Goal: Ask a question

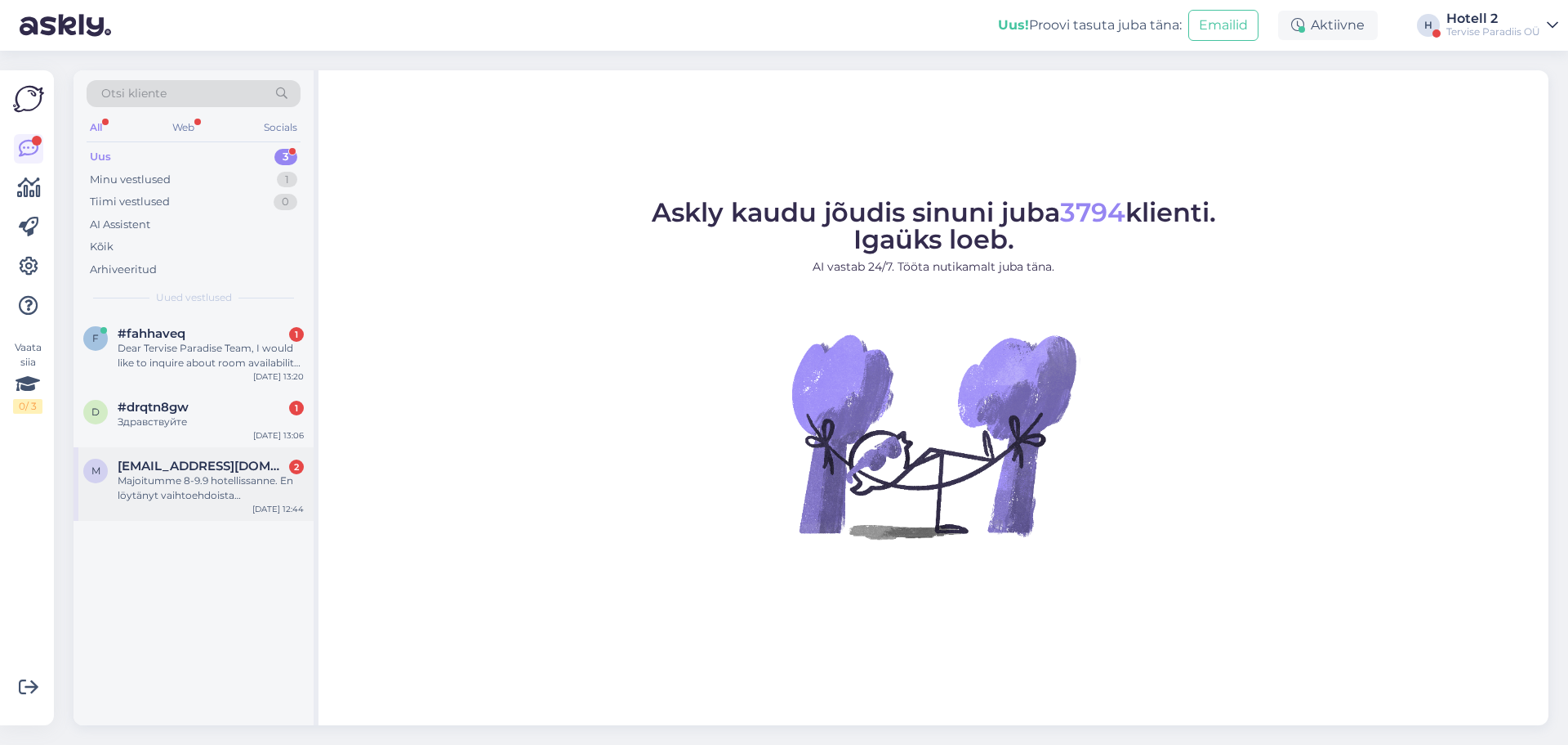
click at [230, 475] on div "Majoitumme 8-9.9 hotellissanne. En löytänyt vaihtoehdoista parihierontaa, mutta…" at bounding box center [210, 488] width 186 height 29
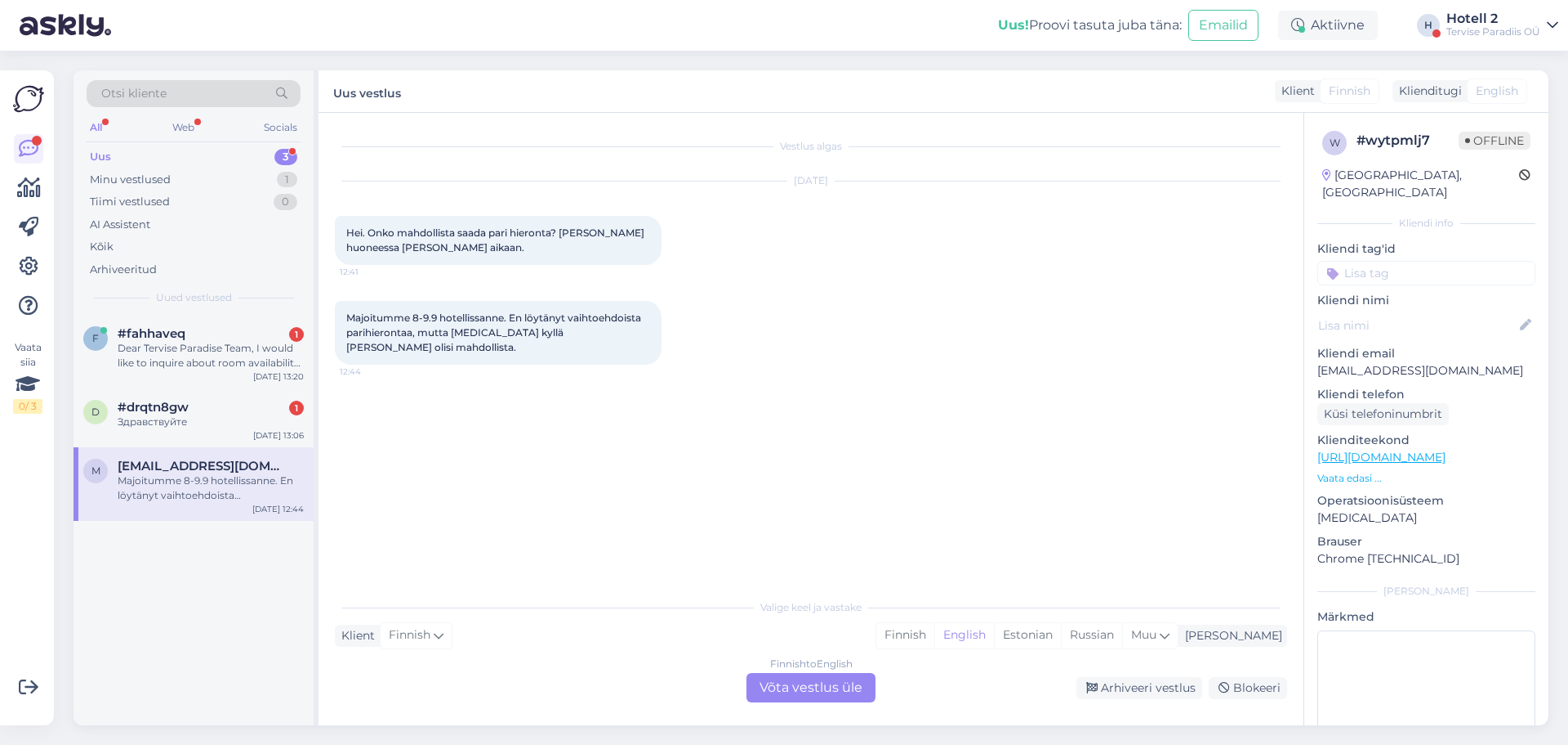
click at [812, 697] on div "Finnish to English Võta vestlus üle" at bounding box center [810, 687] width 129 height 29
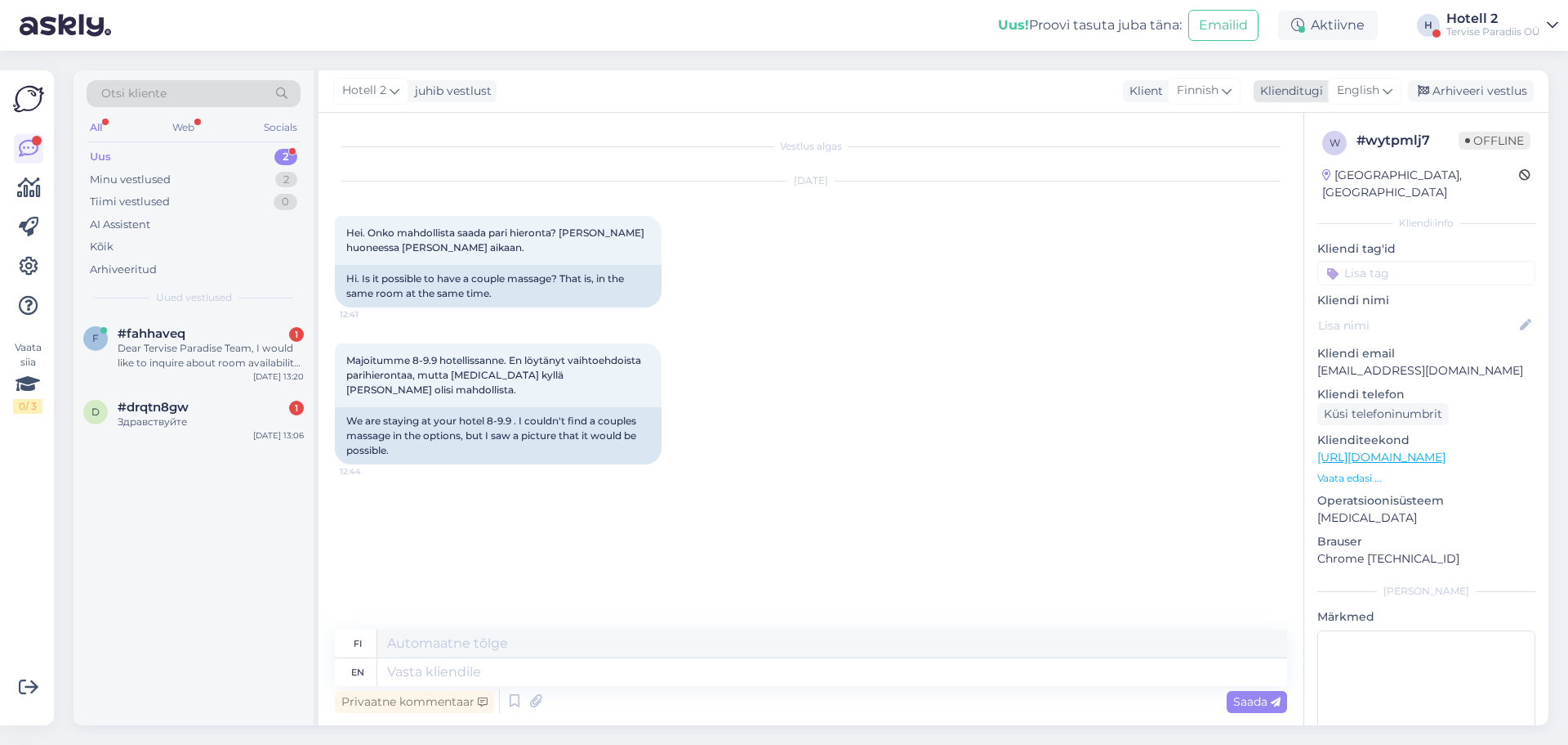
click at [1391, 88] on icon at bounding box center [1388, 90] width 9 height 18
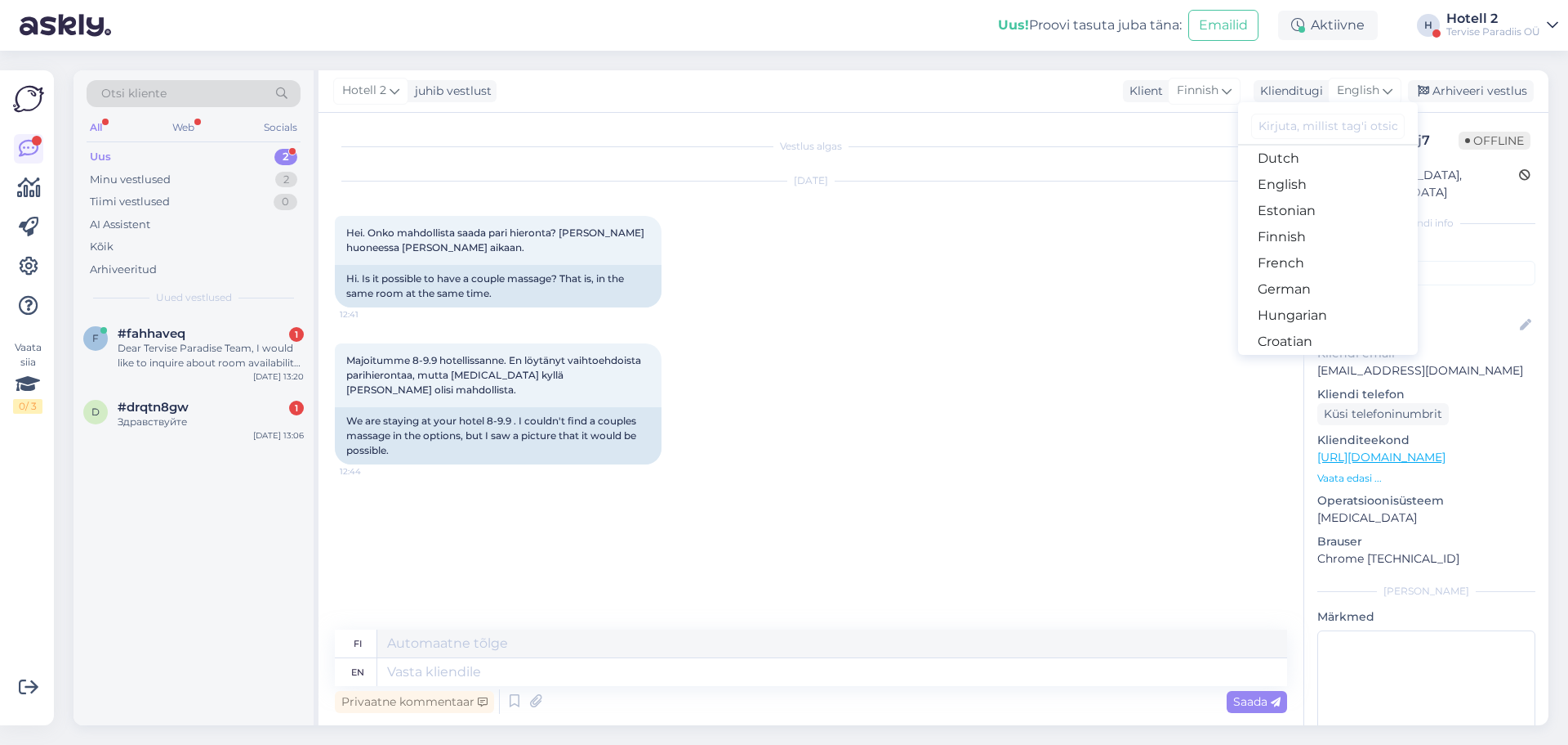
scroll to position [163, 0]
click at [1300, 210] on link "Estonian" at bounding box center [1328, 210] width 179 height 26
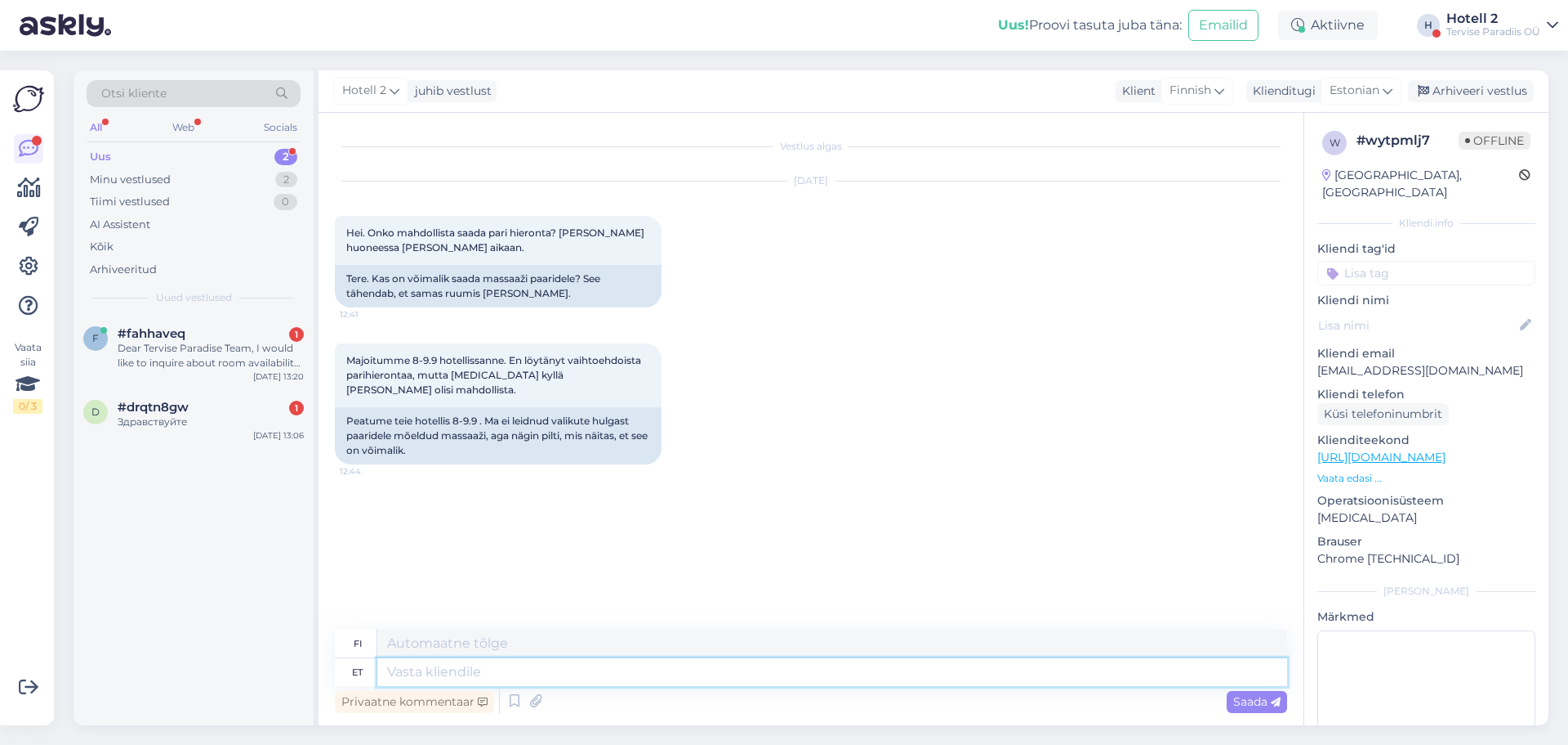
click at [443, 670] on textarea at bounding box center [832, 672] width 910 height 28
type textarea "Helistage"
type textarea "Soittaa"
type textarea "Helistage tel"
type textarea "Soita puhelimeen"
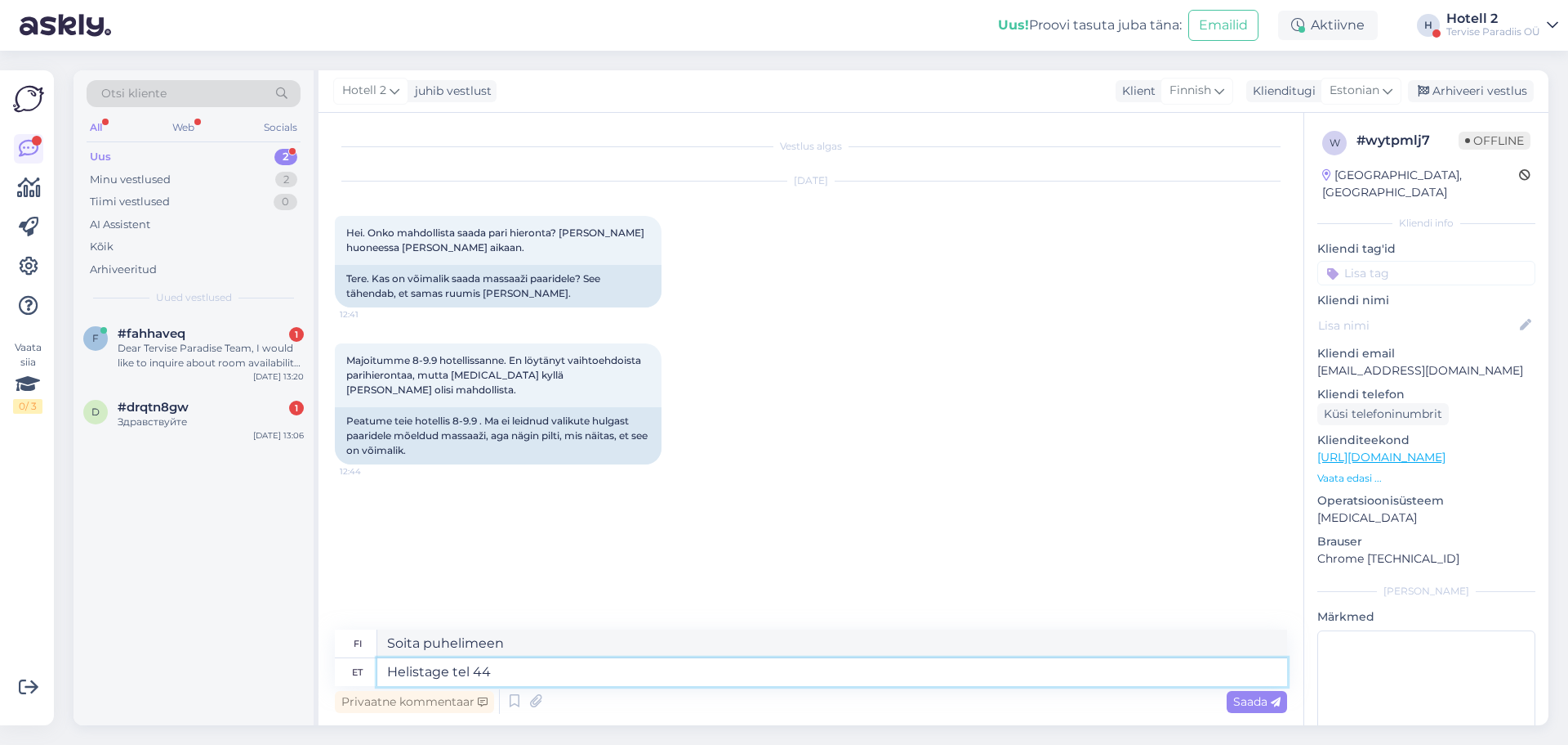
type textarea "Helistage tel 44"
type textarea "Soita numeroon 44"
type textarea "Helistage tel 44 79"
type textarea "Soita numeroon 44 79"
type textarea "Helistage tel [PHONE_NUMBER],"
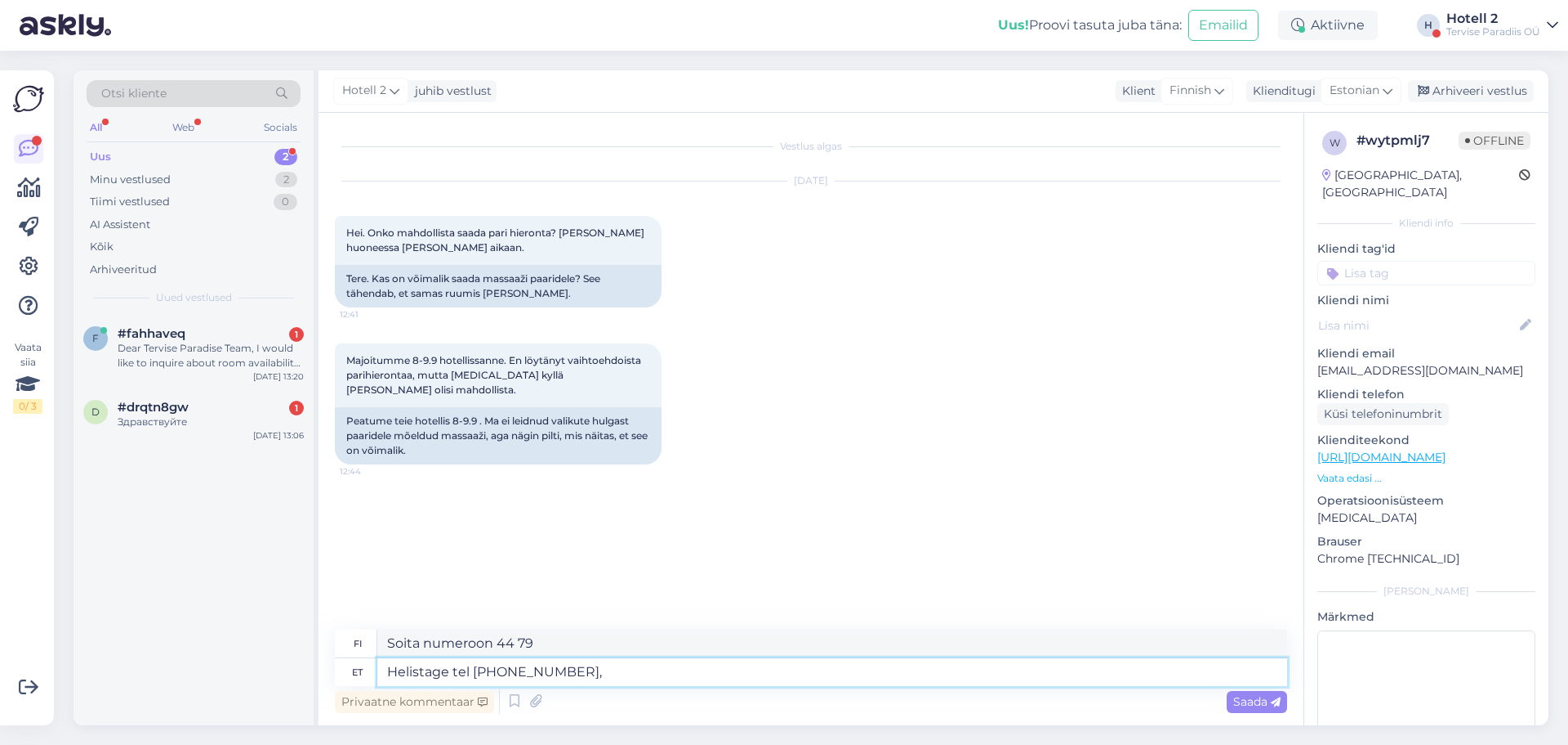
type textarea "Soita numeroon 44 79 220,"
type textarea "Helistage tel [PHONE_NUMBER], sealt"
type textarea "Soita sieltä numeroon 44 79 220"
type textarea "Helistage tel [PHONE_NUMBER], sealt saate"
type textarea "Soita numeroon 44 79 220, niin saat"
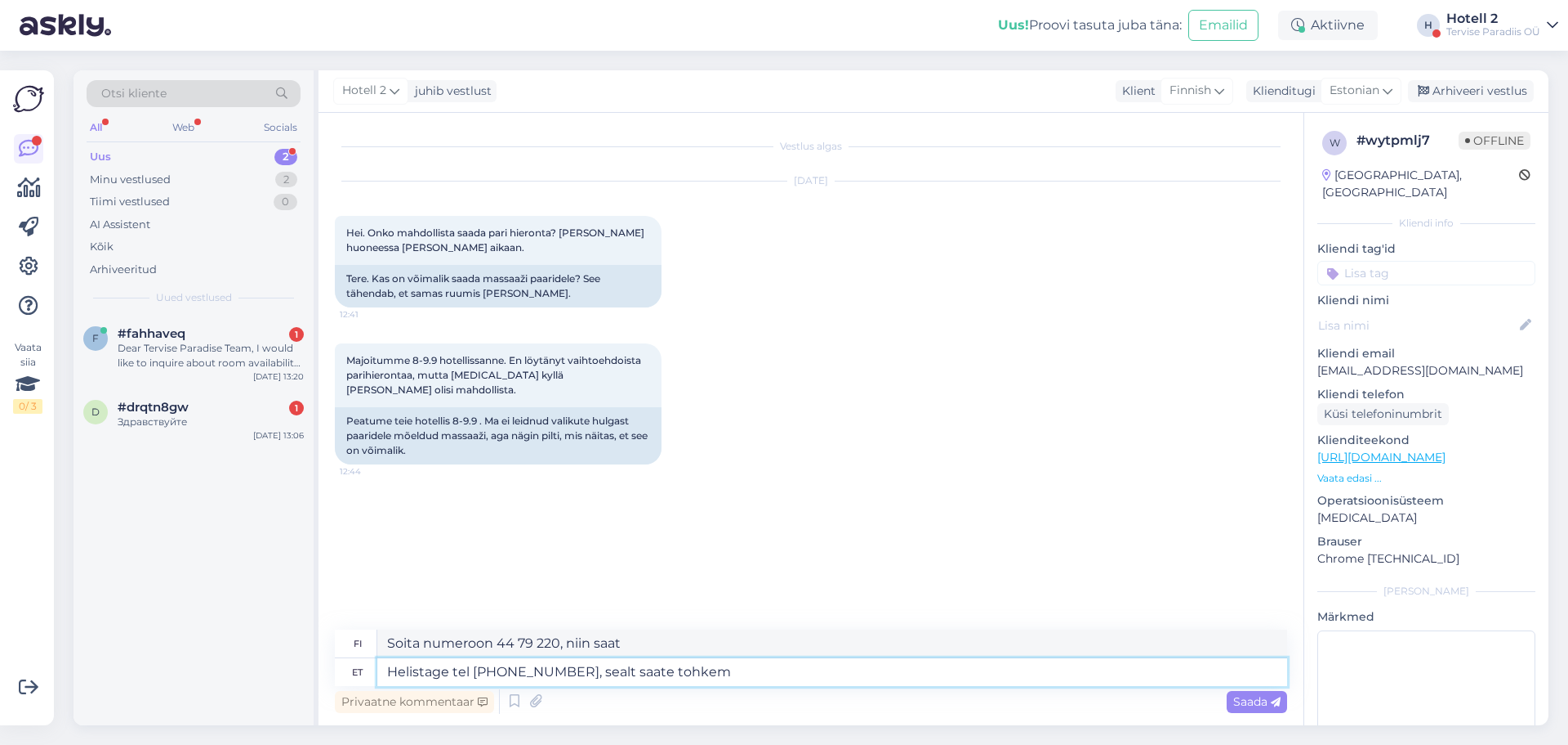
type textarea "Helistage tel [PHONE_NUMBER], sealt saate tohkem"
type textarea "Soita numeroon 44 79 220 saadaksesi lisätietoja."
type textarea "Helistage tel [PHONE_NUMBER], sealt saate tohkem informatsiooni massaazide k"
type textarea "Soita numeroon 44 79 220 saadaksesi lisätietoja hieronnoista."
type textarea "Helistage tel [PHONE_NUMBER], sealt saate tohkem informatsiooni massaazide kohta"
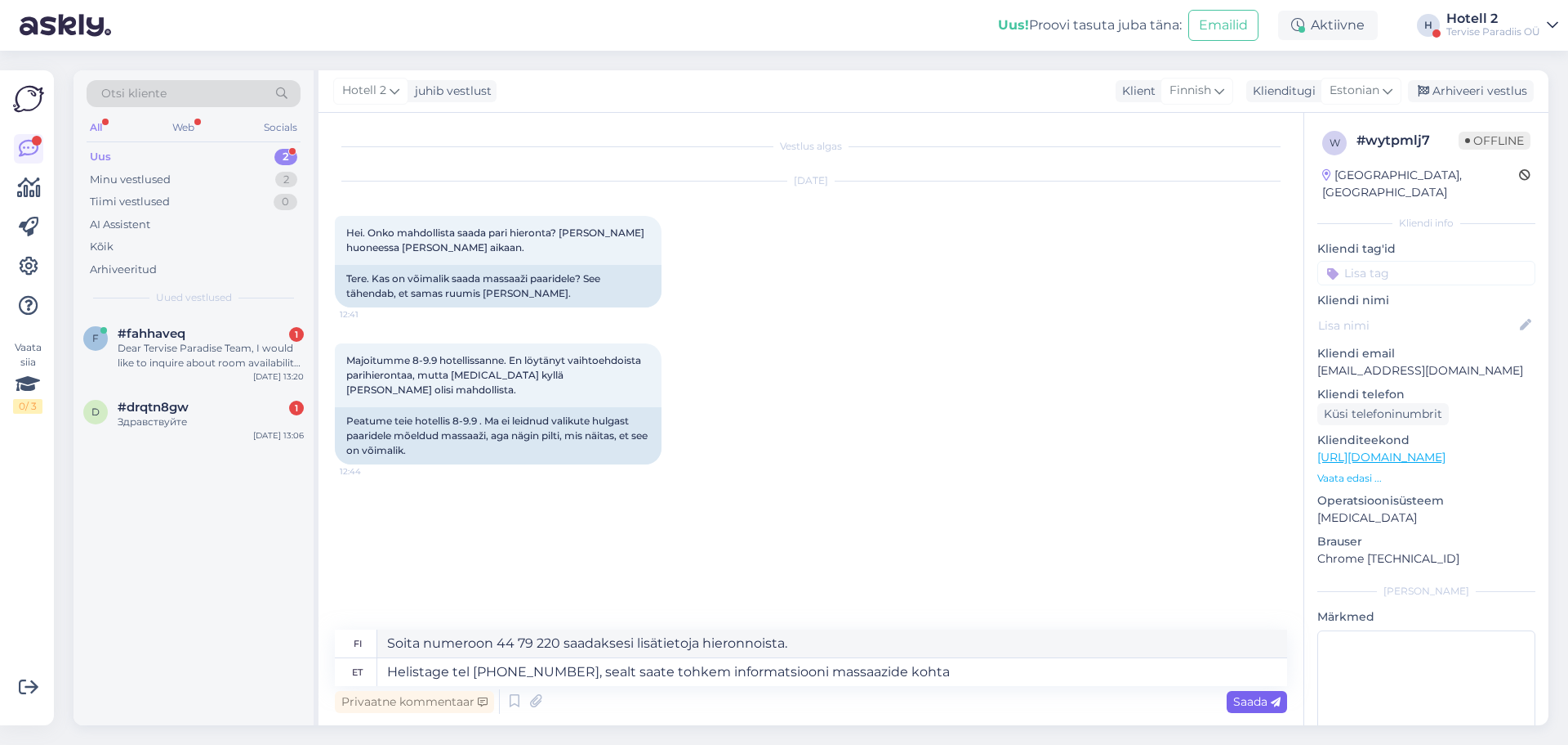
click at [1257, 698] on span "Saada" at bounding box center [1257, 702] width 47 height 15
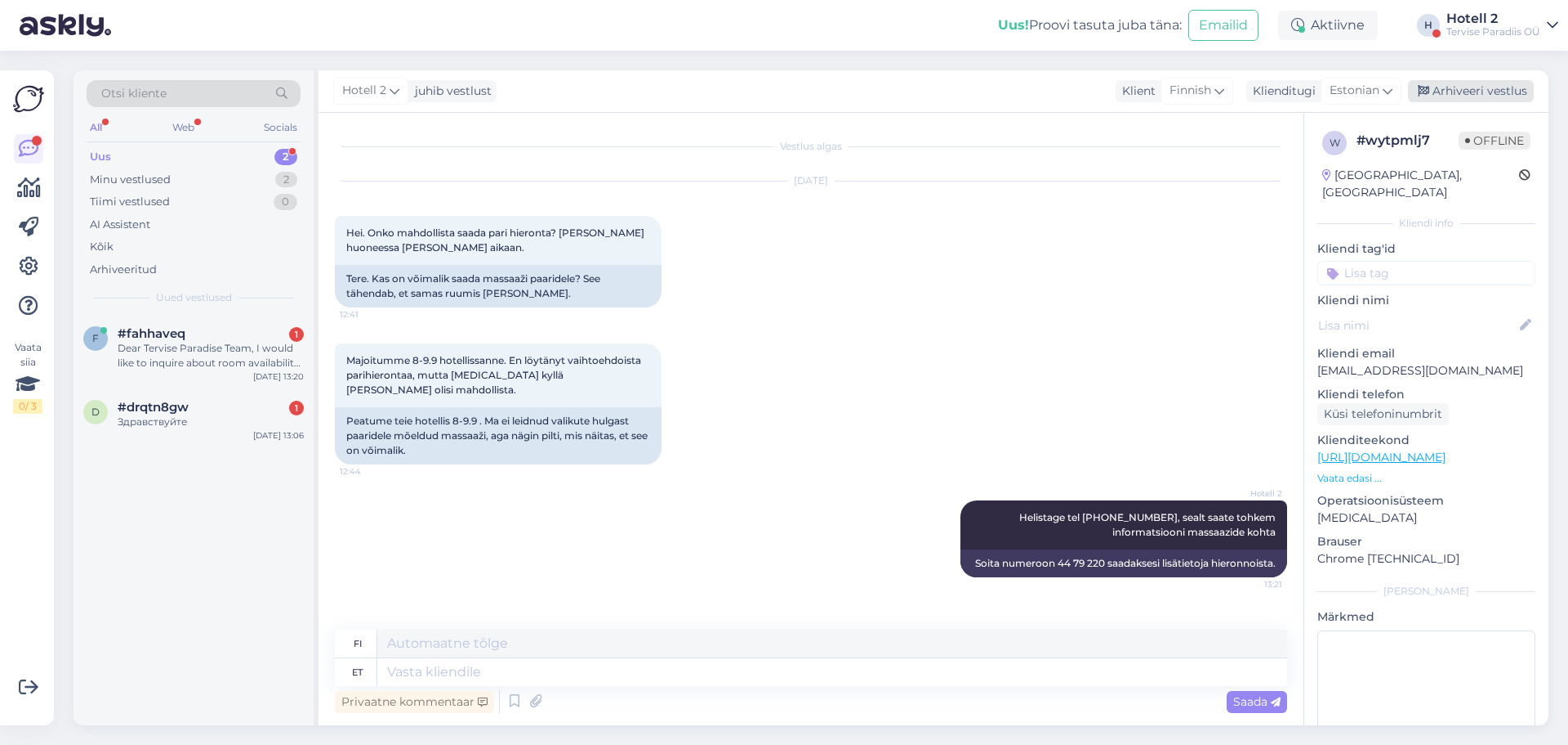
click at [1449, 85] on div "Arhiveeri vestlus" at bounding box center [1471, 90] width 126 height 22
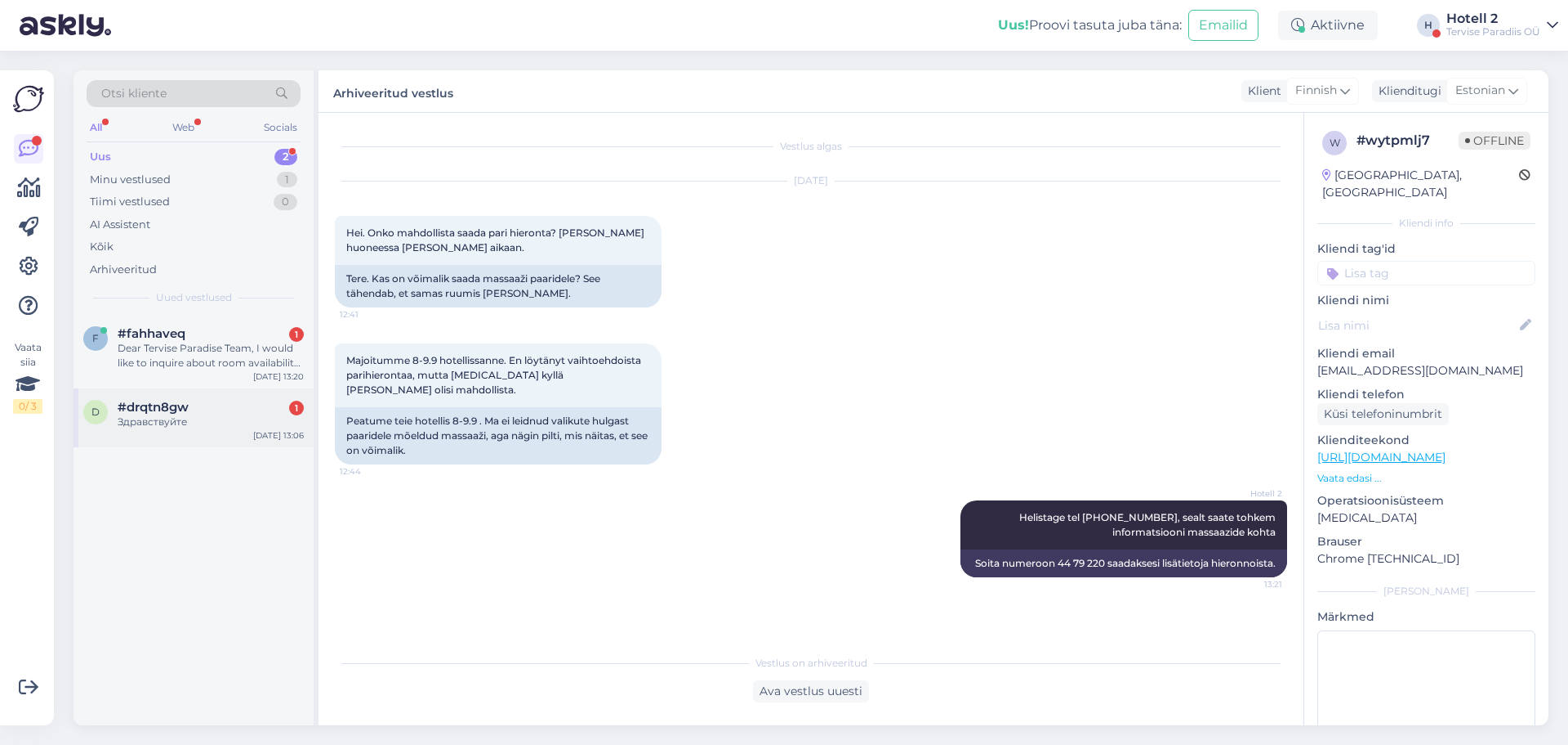
click at [149, 428] on div "Здравствуйте" at bounding box center [210, 422] width 186 height 15
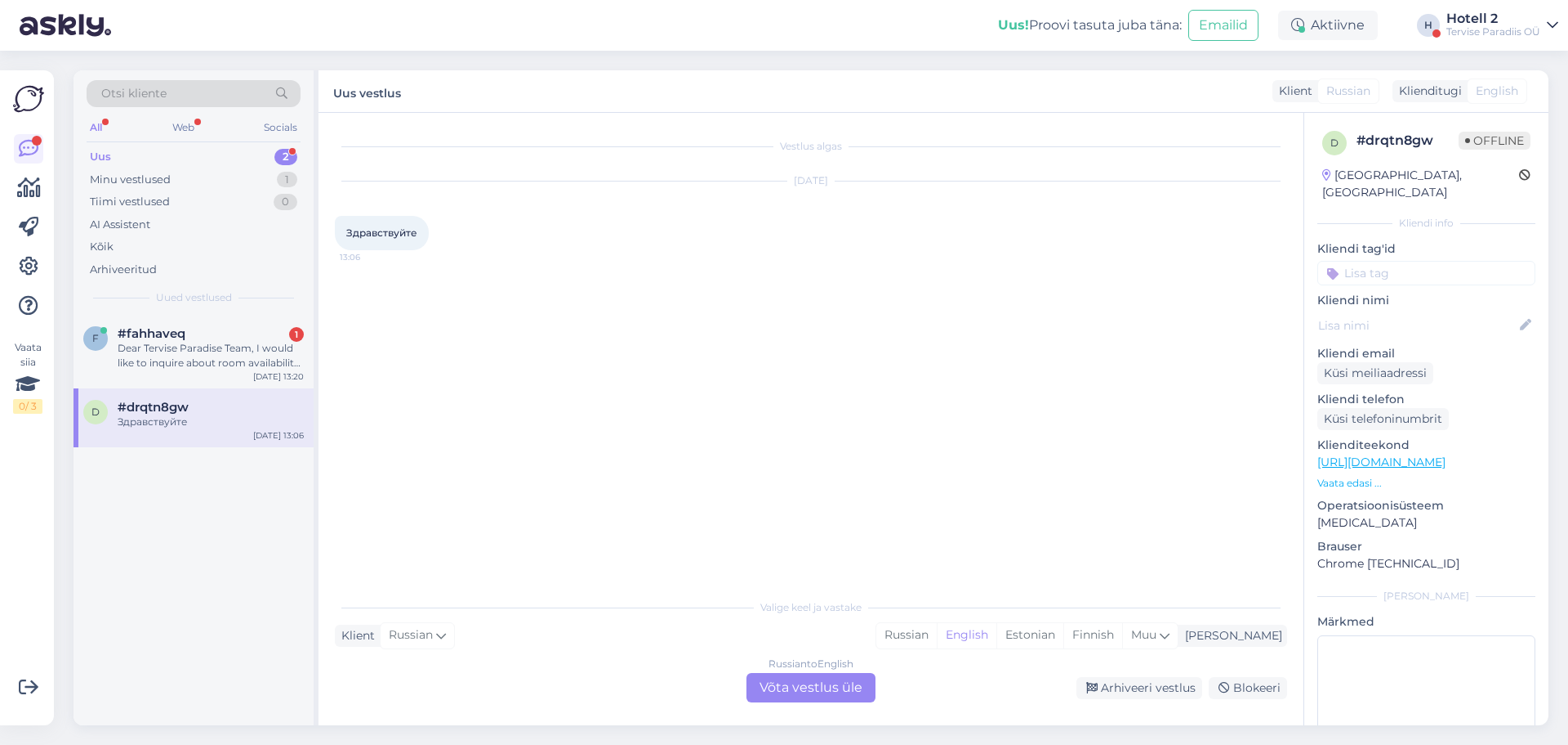
click at [815, 691] on div "Russian to English Võta vestlus üle" at bounding box center [810, 687] width 129 height 29
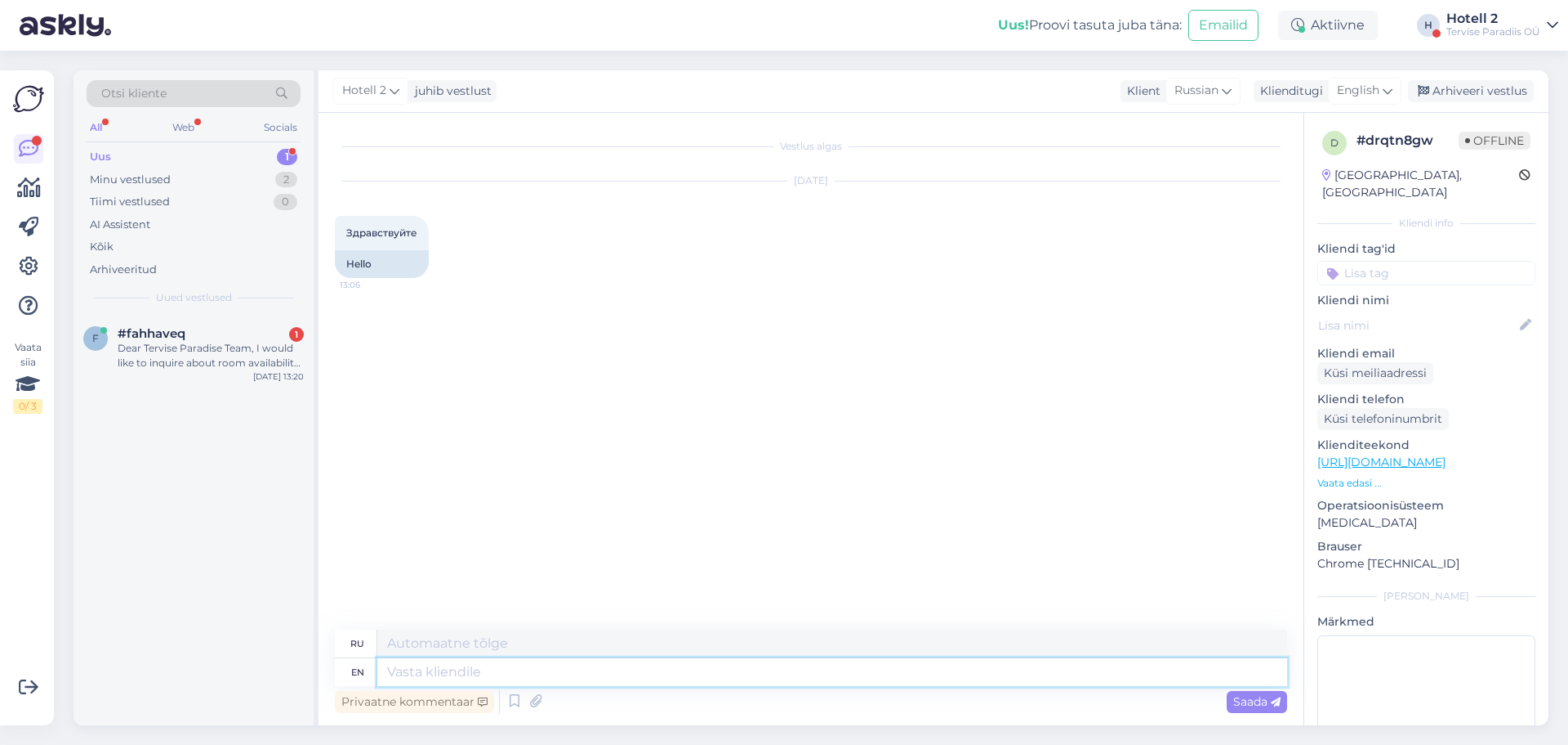
click at [475, 675] on textarea at bounding box center [832, 672] width 910 height 28
type textarea "Tere"
type textarea "Тере"
type textarea "Tere"
click at [1387, 89] on icon at bounding box center [1388, 90] width 9 height 18
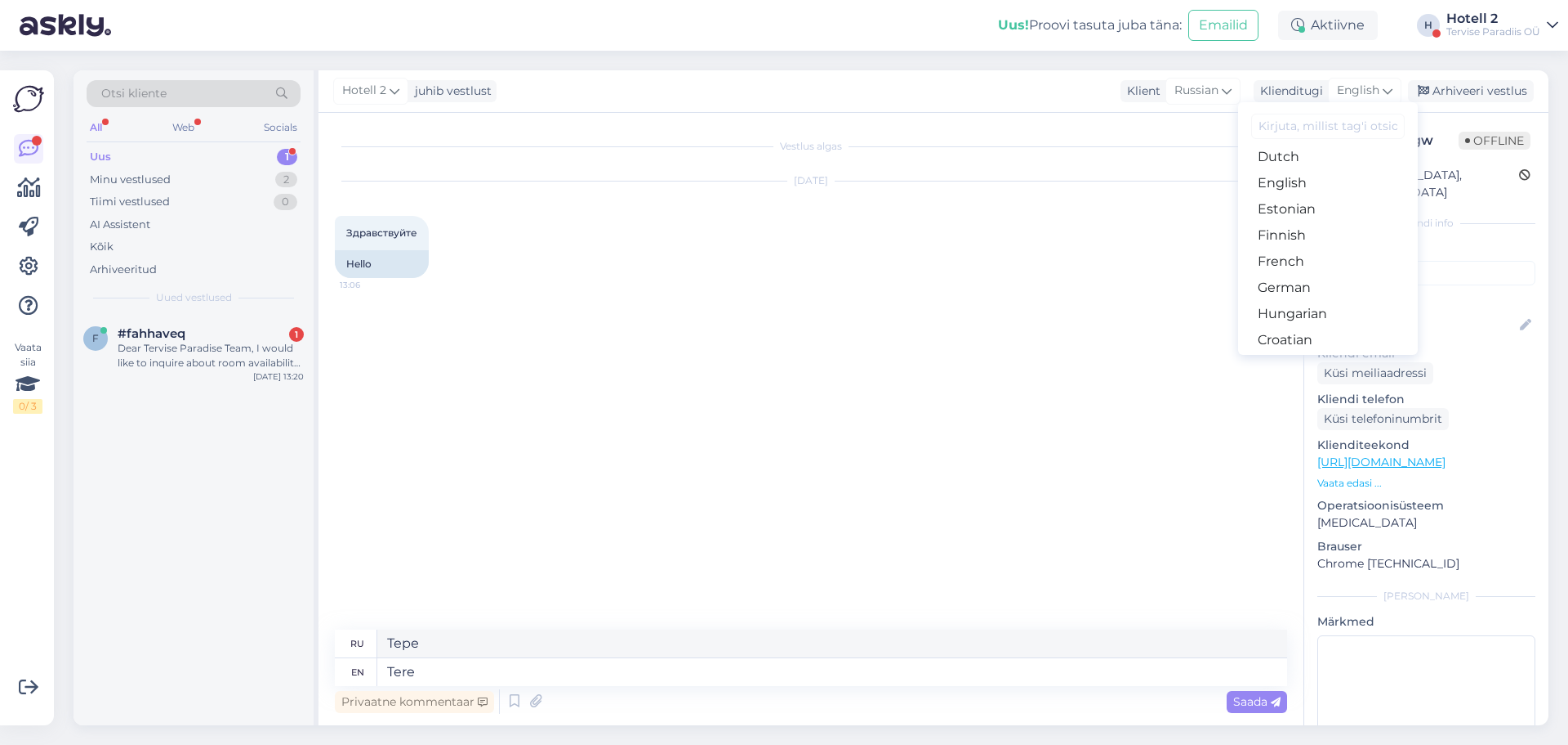
scroll to position [82, 0]
click at [1323, 294] on link "Estonian" at bounding box center [1328, 291] width 179 height 26
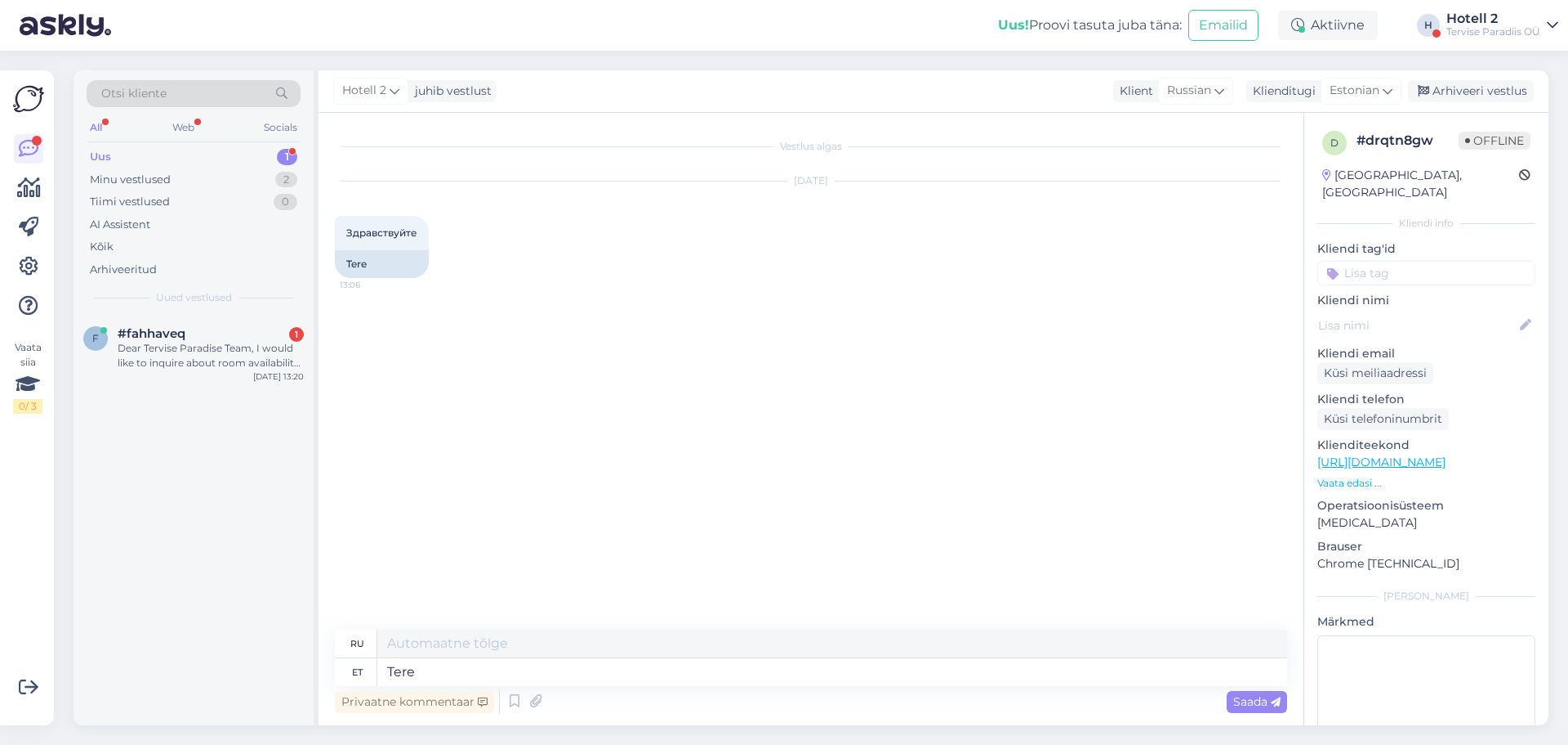
type textarea "Привет"
click at [1253, 705] on span "Saada" at bounding box center [1257, 702] width 47 height 15
click at [1495, 93] on div "Arhiveeri vestlus" at bounding box center [1471, 90] width 126 height 22
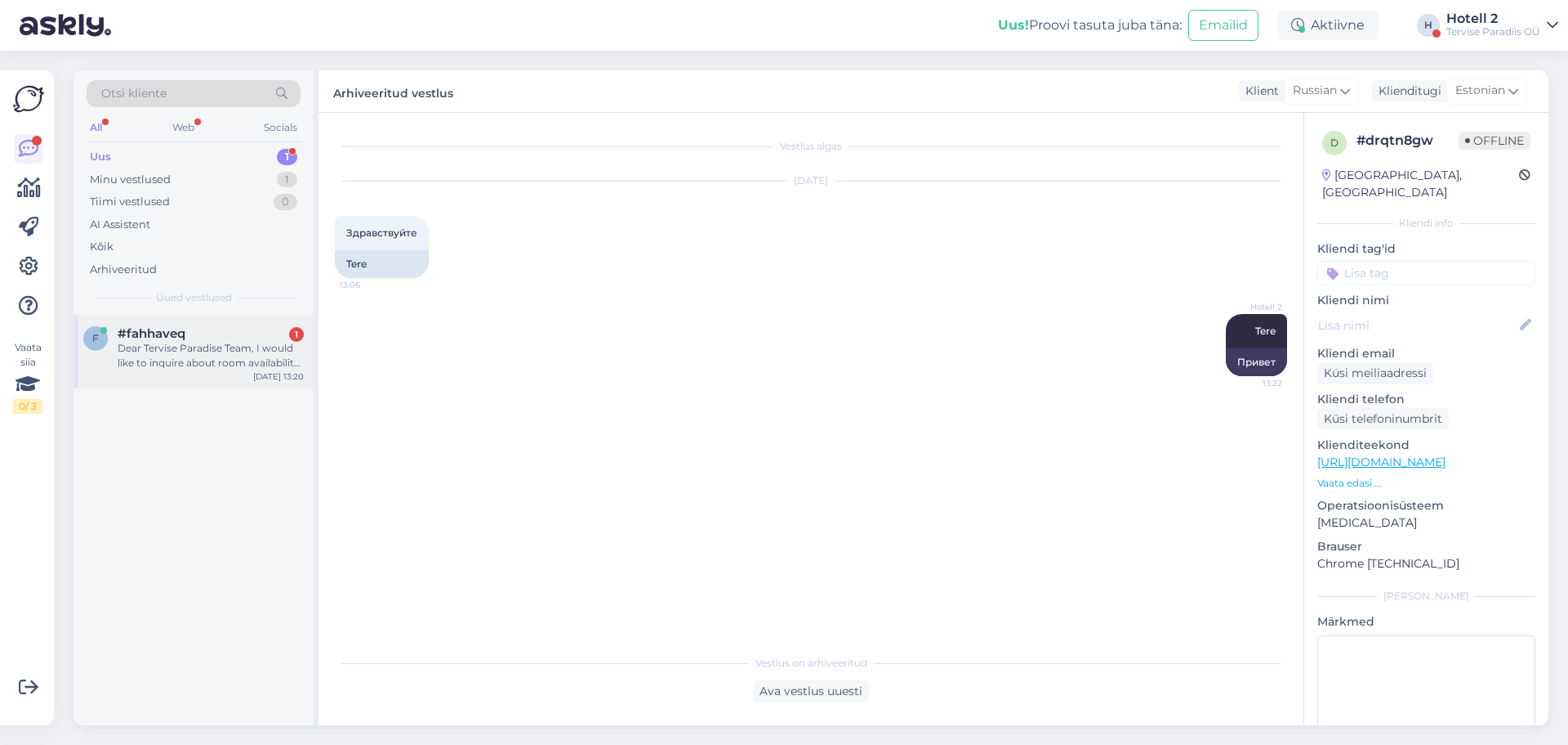
click at [210, 350] on div "Dear Tervise Paradise Team, I would like to inquire about room availability for…" at bounding box center [210, 355] width 186 height 29
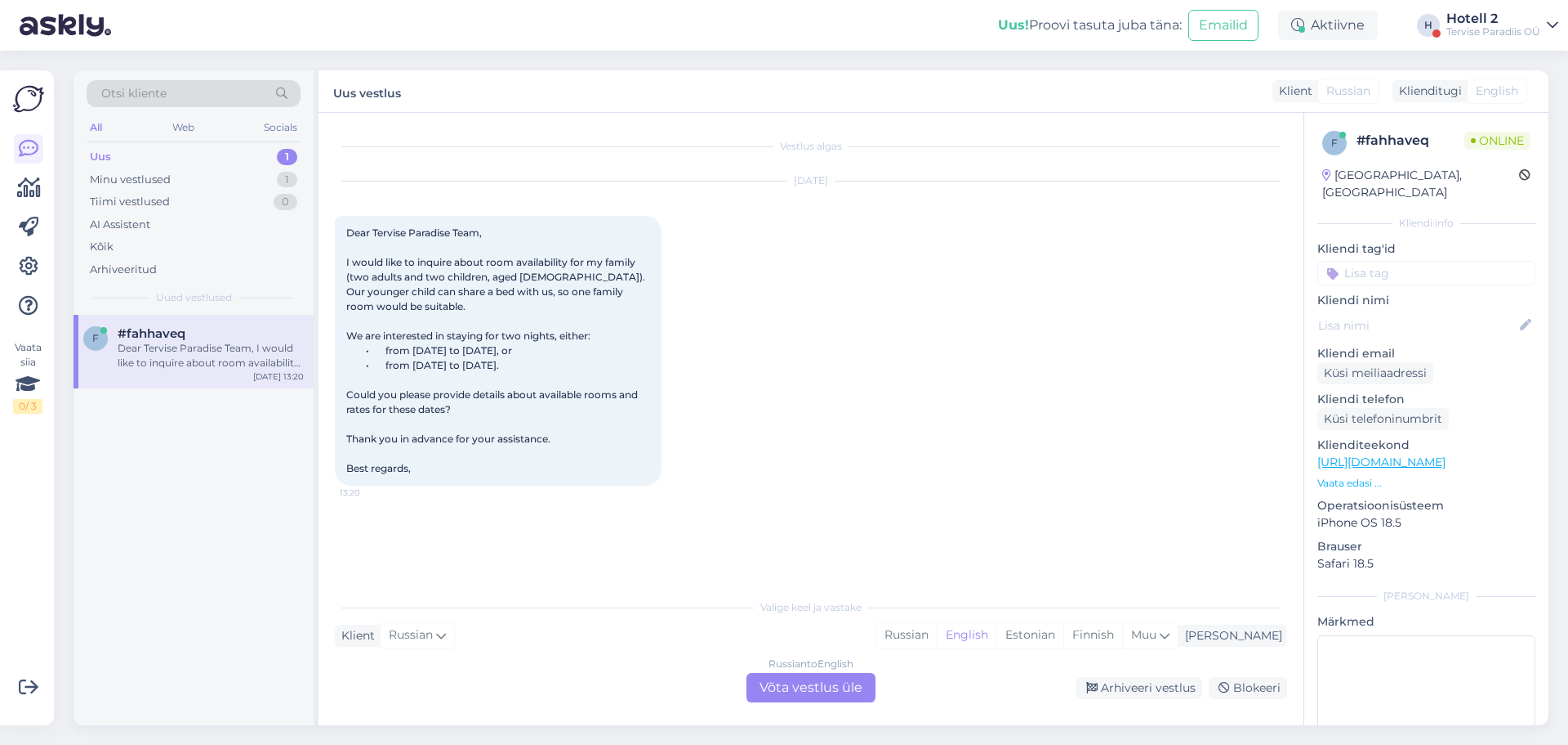
click at [772, 678] on div "Russian to English Võta vestlus üle" at bounding box center [810, 687] width 129 height 29
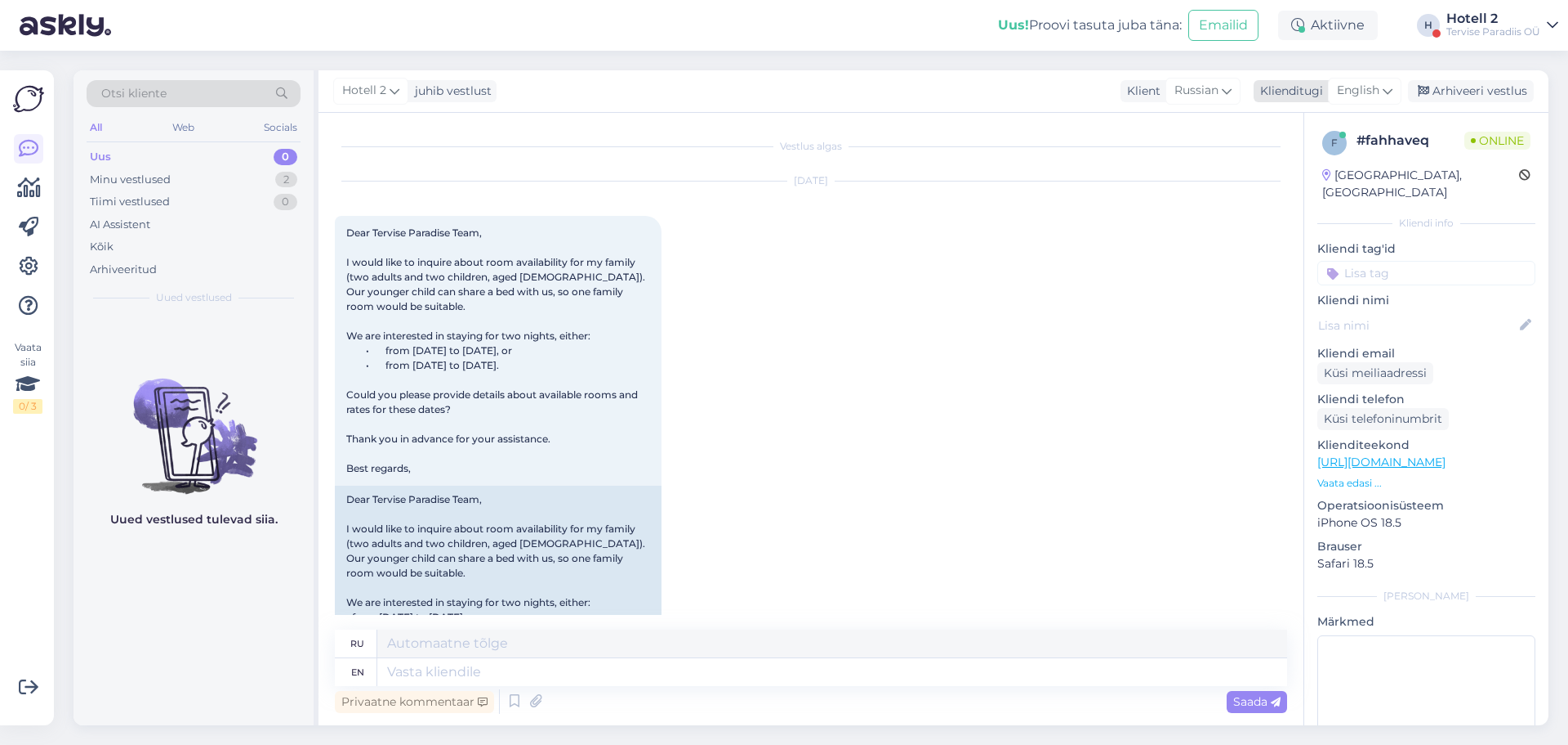
click at [1396, 94] on div "English" at bounding box center [1365, 91] width 73 height 26
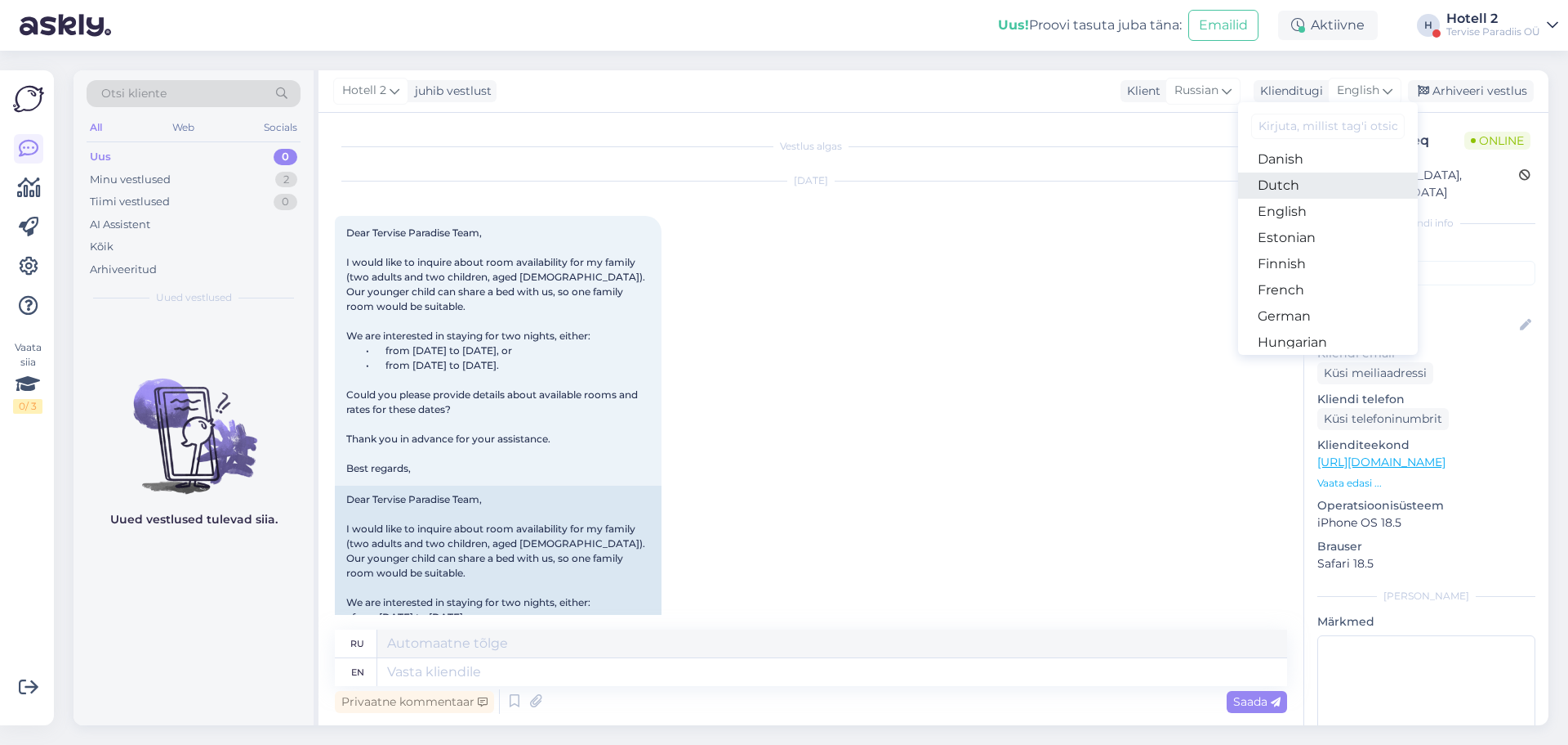
scroll to position [163, 0]
click at [1324, 210] on link "Estonian" at bounding box center [1328, 210] width 179 height 26
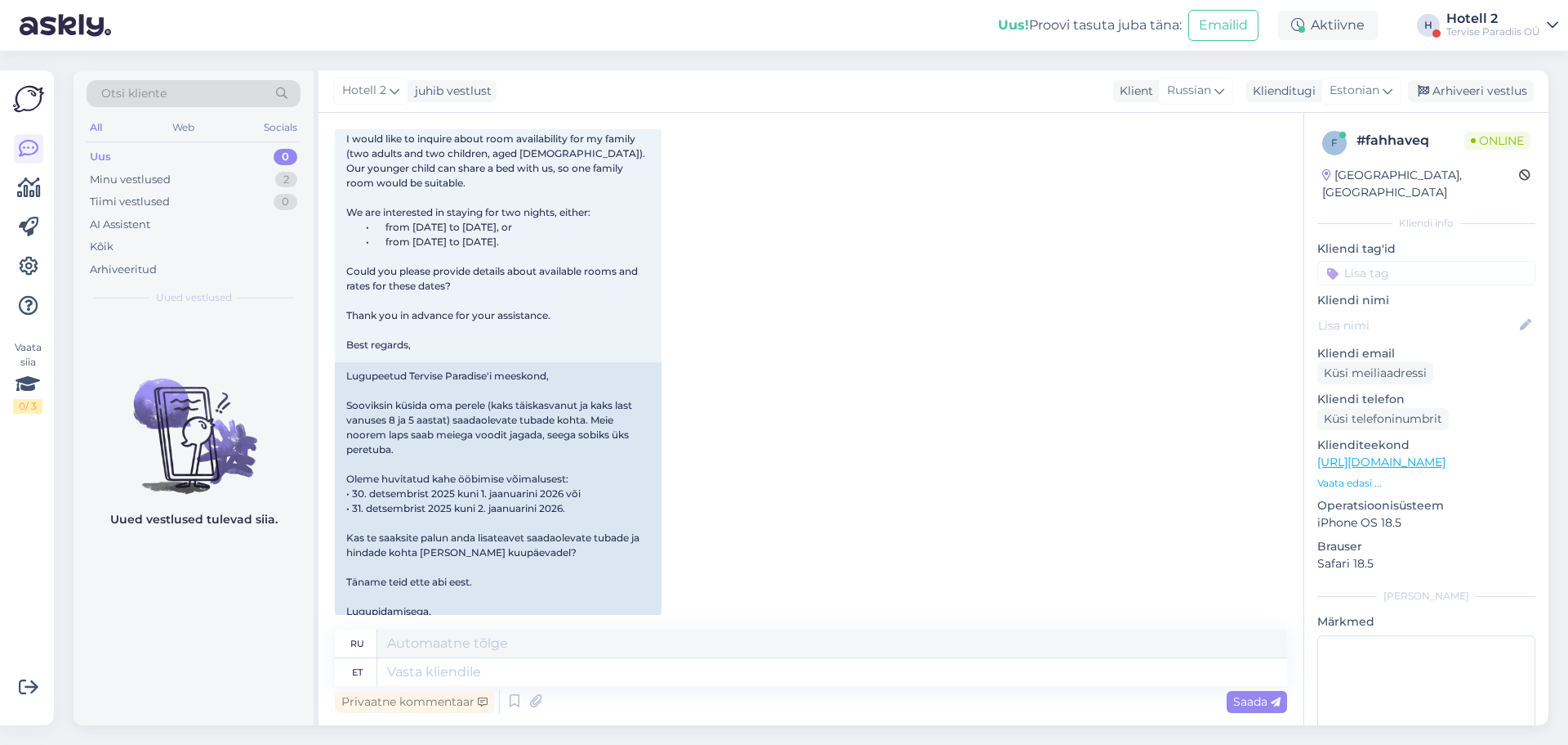
scroll to position [152, 0]
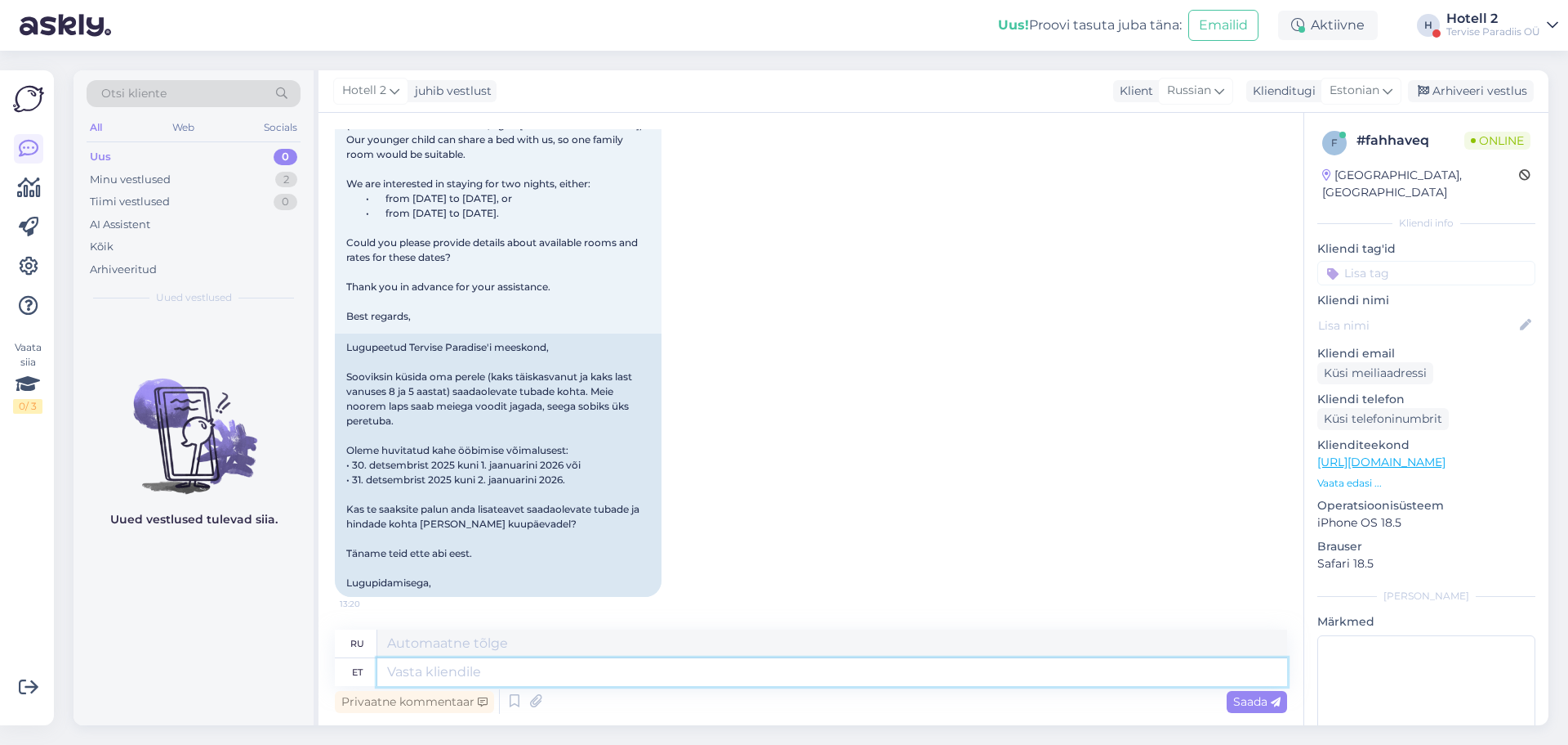
drag, startPoint x: 443, startPoint y: 674, endPoint x: 451, endPoint y: 667, distance: 10.6
click at [443, 673] on textarea at bounding box center [832, 672] width 910 height 28
type textarea "Palun"
type textarea "Пожалуйста"
type textarea "Palun edastage o"
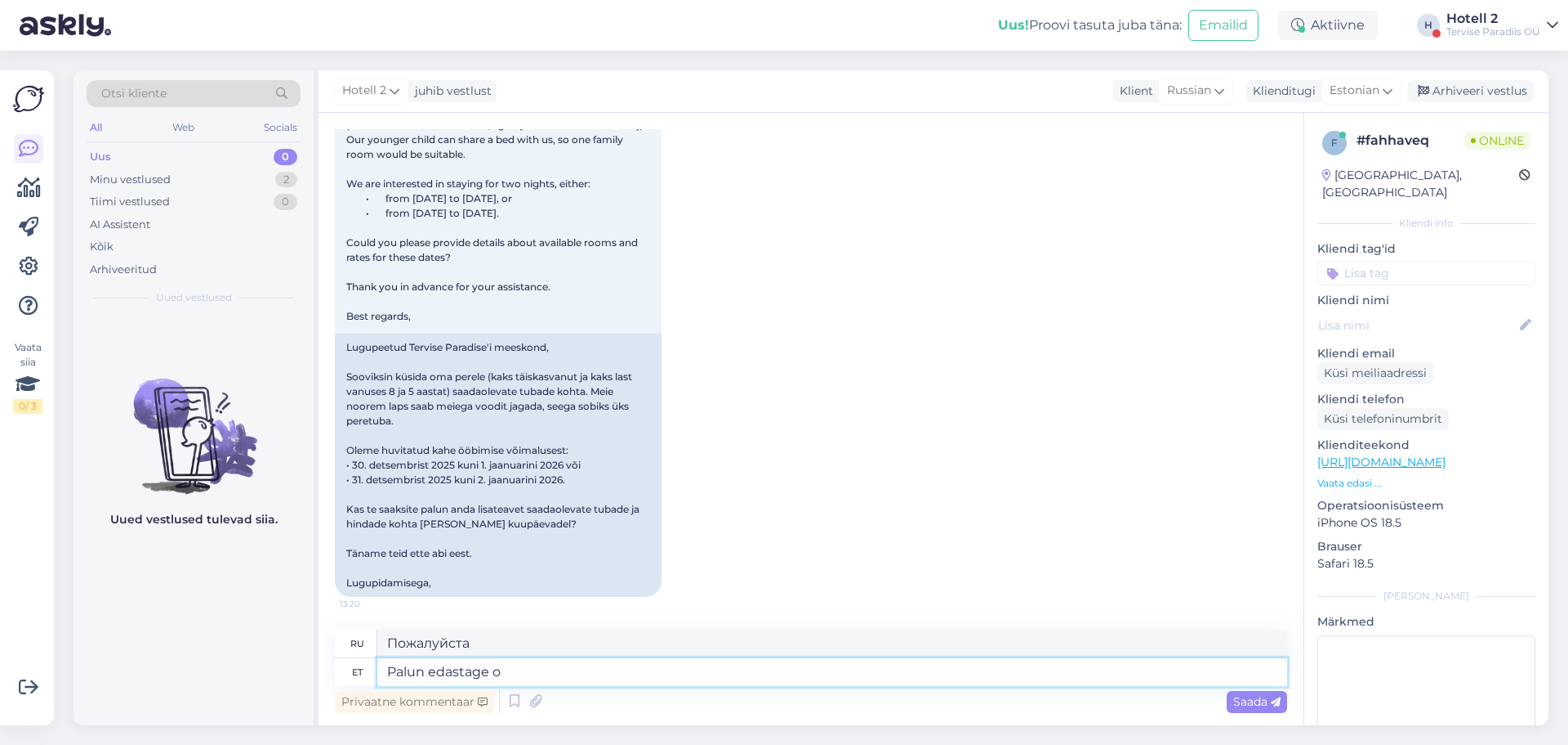
type textarea "Пожалуйста, перешлите"
type textarea "Palun edastage oma b"
type textarea "Пожалуйста, перешлите ваш"
type textarea "Palun edastage oma br"
type textarea "Пожалуйста, перешлите ваш b"
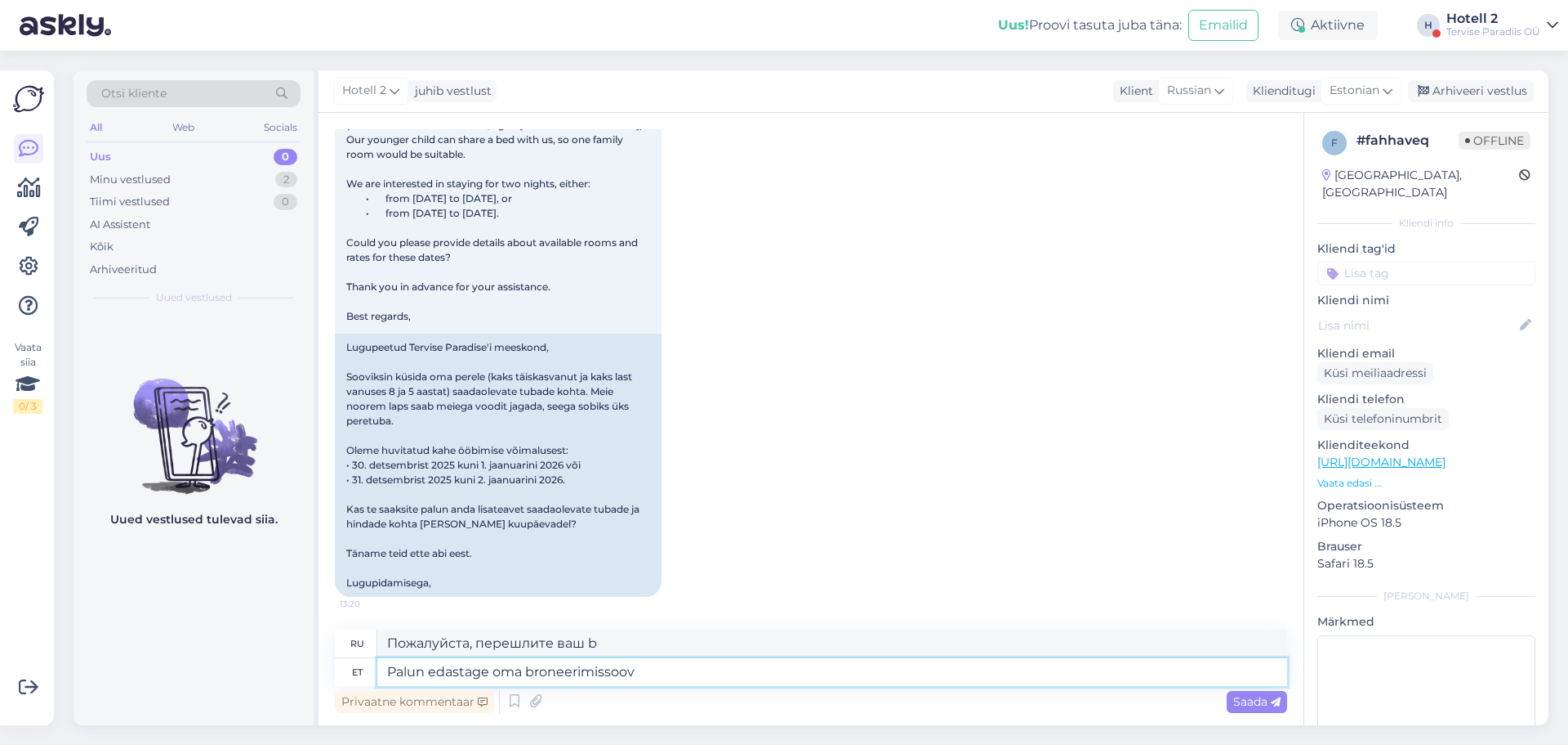
type textarea "Palun edastage oma broneerimissoov"
type textarea "Пожалуйста, отправьте запрос на бронирование."
type textarea "Palun edastage oma broneerimissoov aadressile"
type textarea "Пожалуйста, отправьте запрос на бронирование по адресу"
type textarea "Palun edastage oma broneerimissoov aadressile sales@"
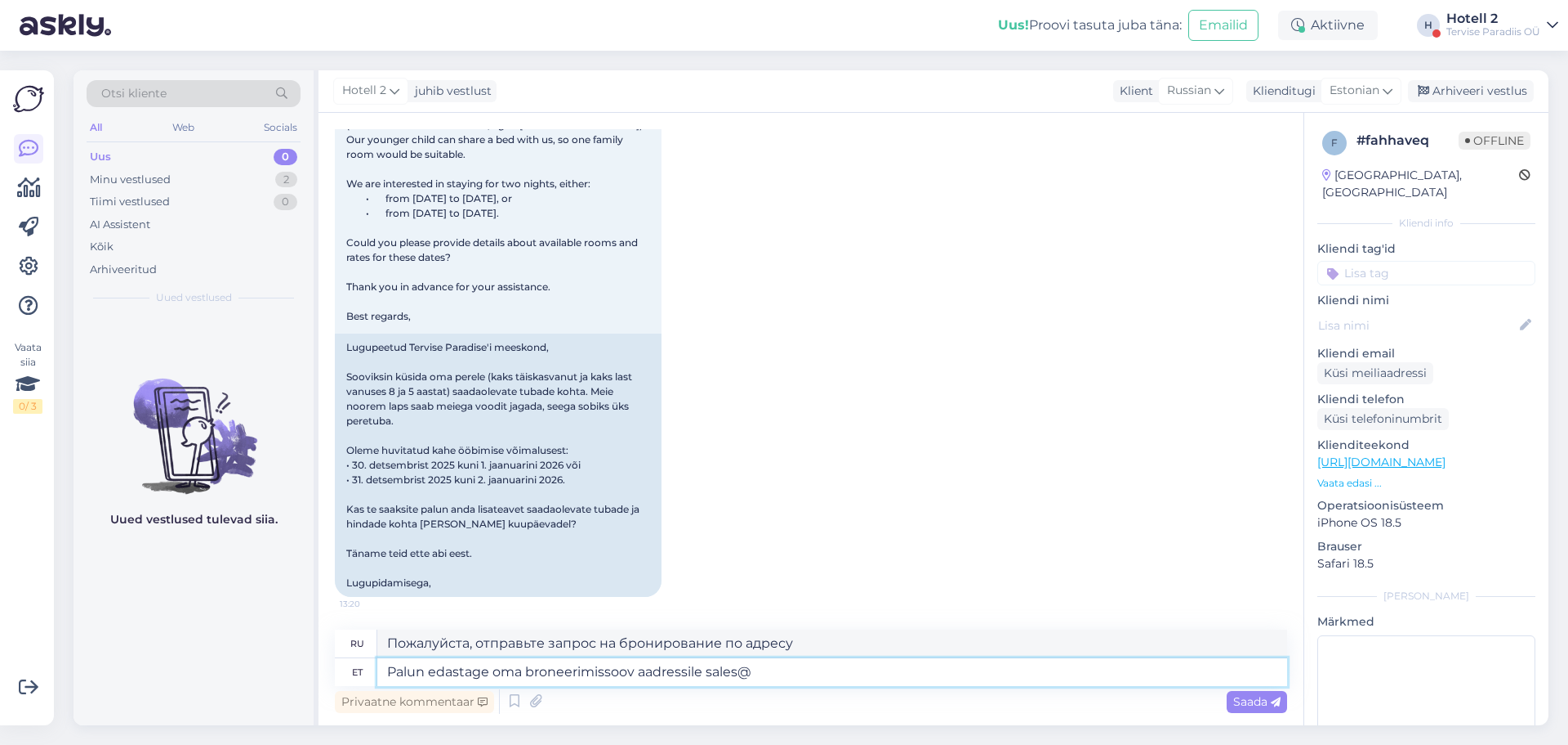
type textarea "Пожалуйста, отправьте запрос на бронирование в отдел продаж."
type textarea "Palun edastage oma broneerimissoov aadressile [EMAIL_ADDRESS][DOMAIN_NAME]"
type textarea "Пожалуйста, отправьте запрос на бронирование на [EMAIL_ADDRESS][DOMAIN_NAME]"
type textarea "Palun edastage oma broneerimissoov aadressile [EMAIL_ADDRESS][DOMAIN_NAME] või"
type textarea "Пожалуйста, отправьте запрос на бронирование на [EMAIL_ADDRESS][DOMAIN_NAME] или"
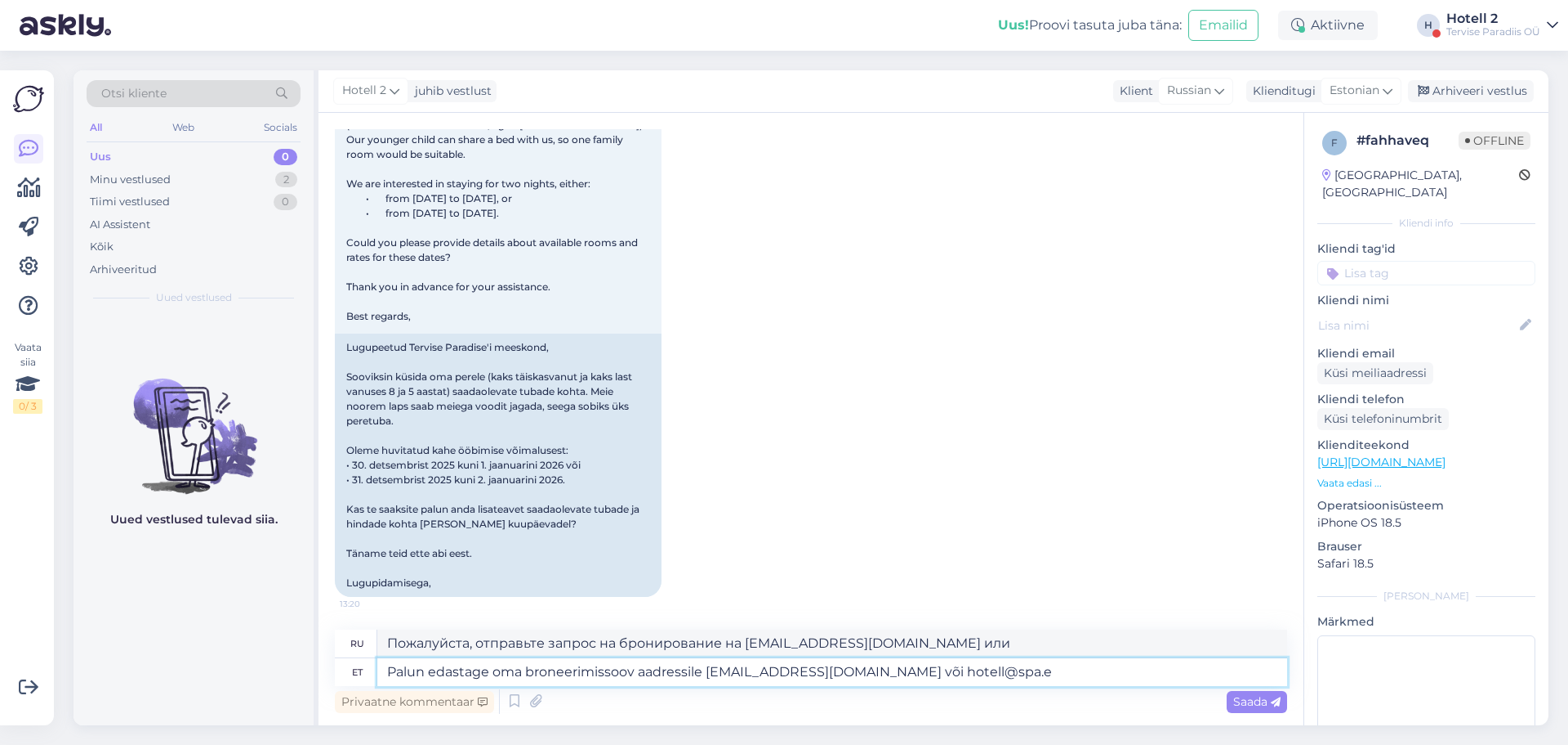
type textarea "Palun edastage oma broneerimissoov aadressile [EMAIL_ADDRESS][DOMAIN_NAME] või …"
type textarea "Пожалуйста, отправьте запрос на бронирование на [EMAIL_ADDRESS][DOMAIN_NAME] ил…"
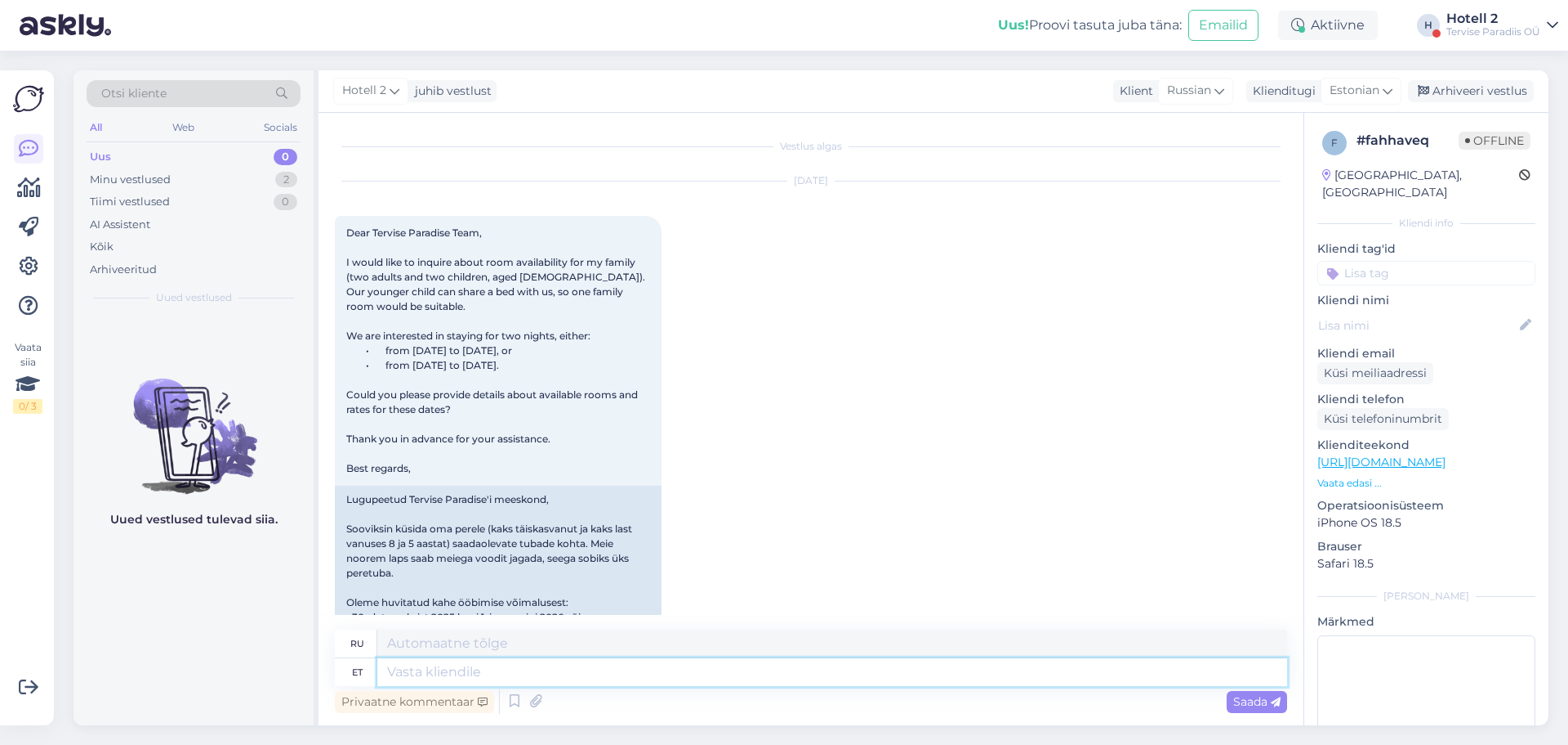
scroll to position [280, 0]
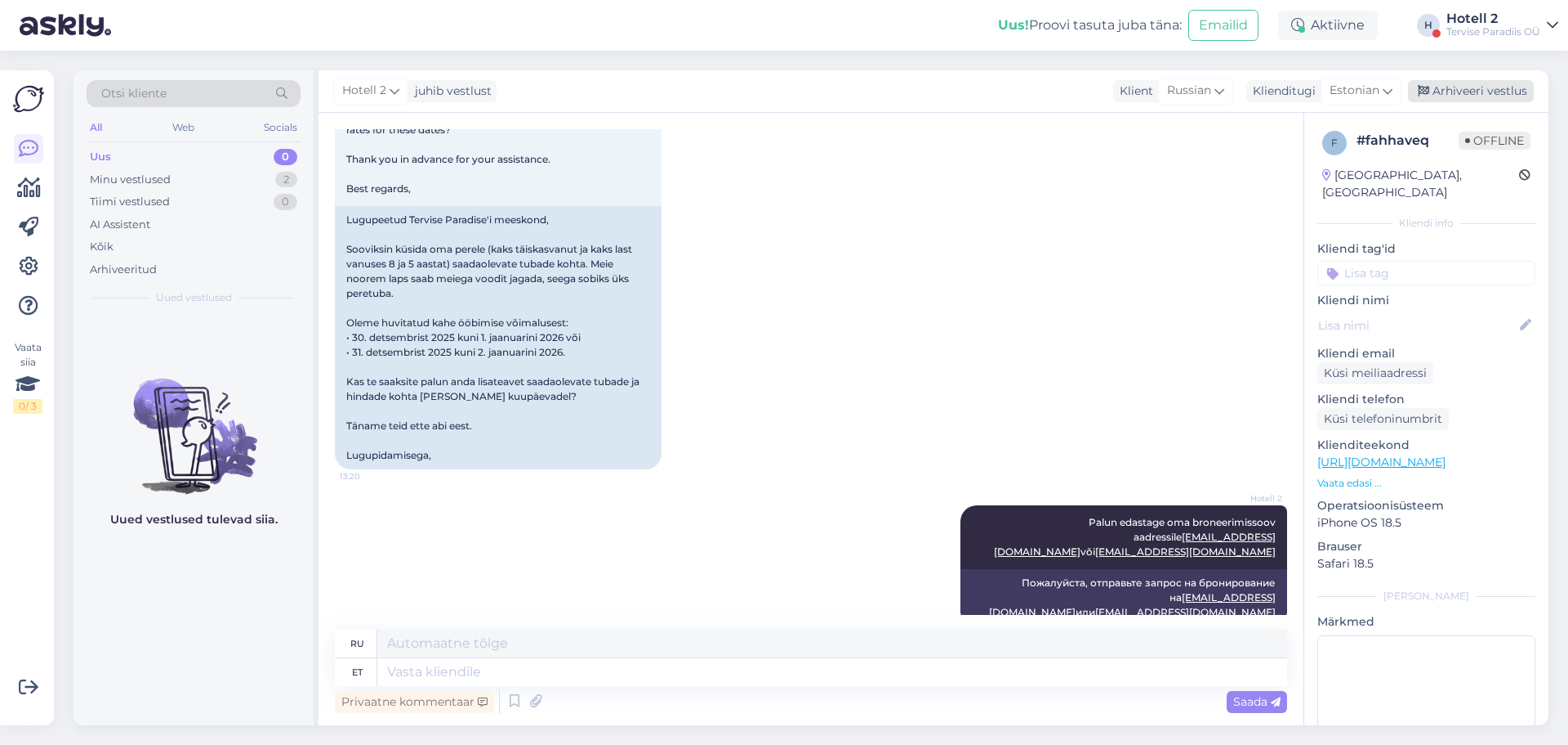
click at [1481, 85] on div "Arhiveeri vestlus" at bounding box center [1471, 90] width 126 height 22
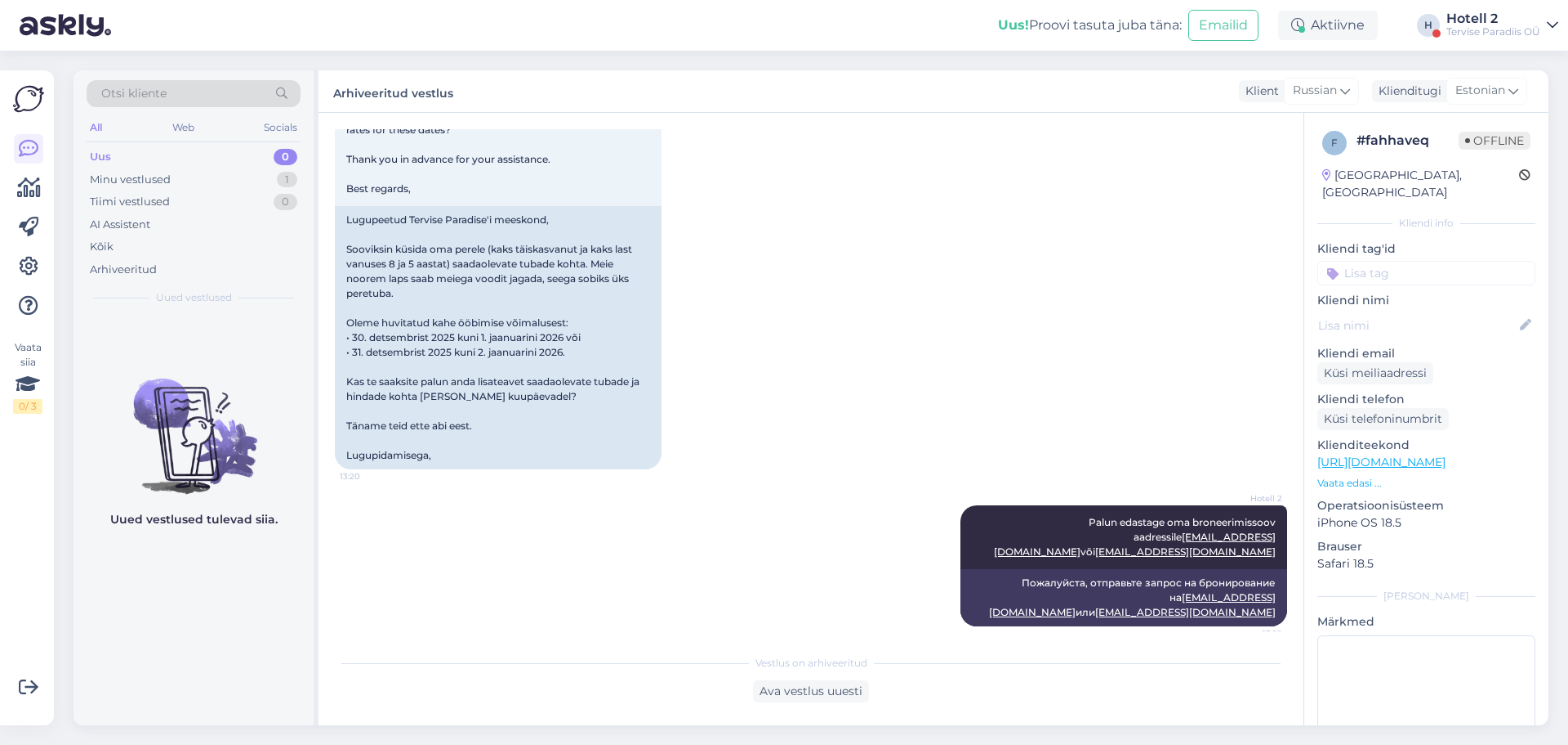
scroll to position [263, 0]
